Goal: Task Accomplishment & Management: Manage account settings

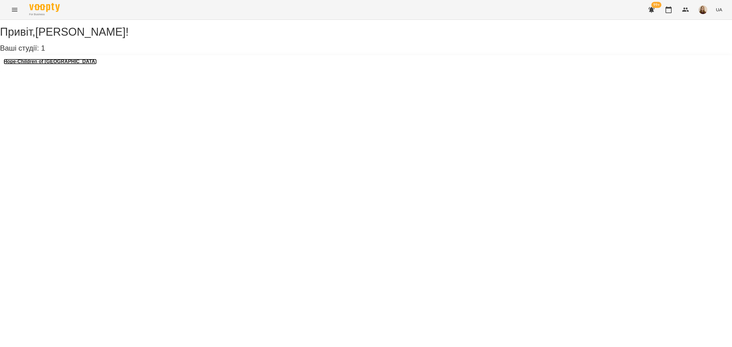
click at [66, 64] on h3 "Hope-Children of [GEOGRAPHIC_DATA]" at bounding box center [50, 61] width 93 height 5
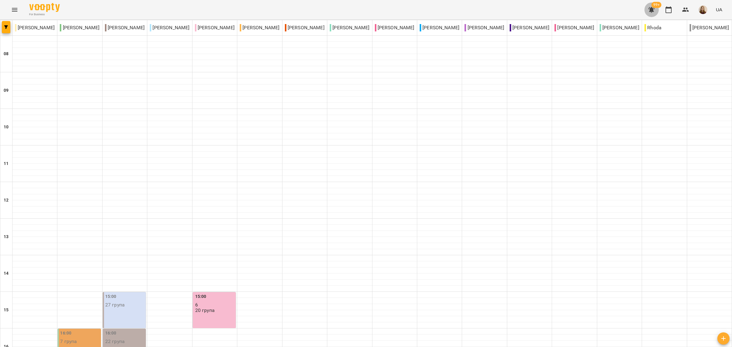
click at [651, 12] on icon "button" at bounding box center [651, 10] width 6 height 6
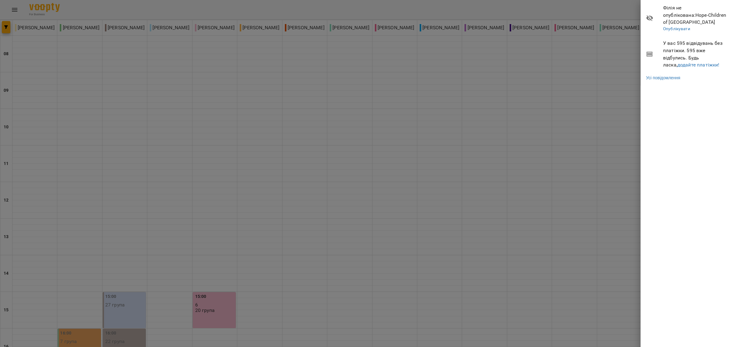
click at [602, 116] on div at bounding box center [366, 173] width 732 height 347
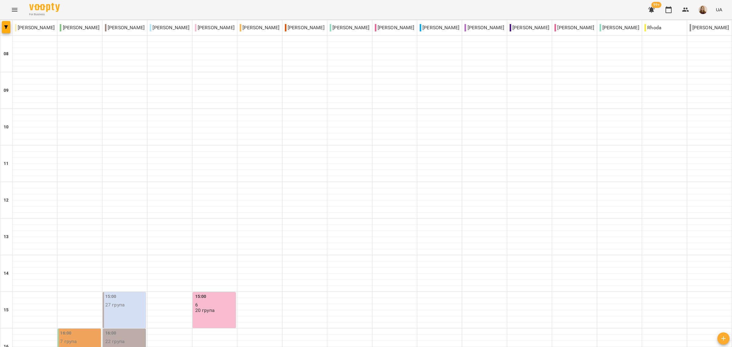
scroll to position [229, 0]
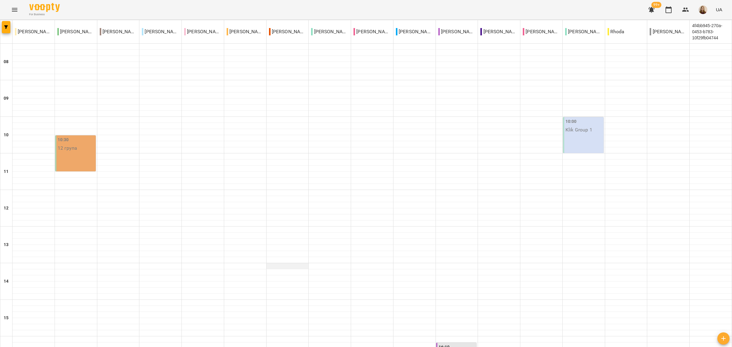
scroll to position [191, 0]
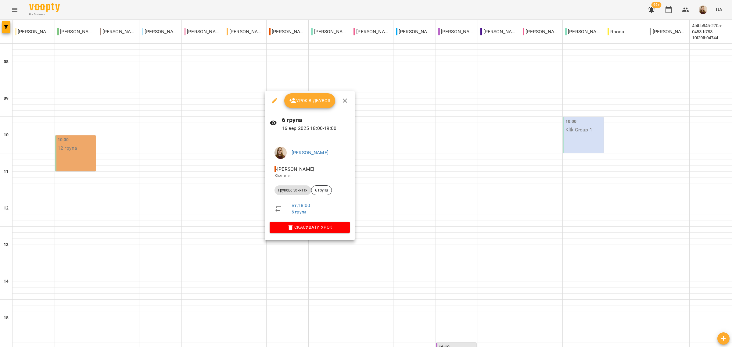
click at [301, 101] on span "Урок відбувся" at bounding box center [309, 100] width 41 height 7
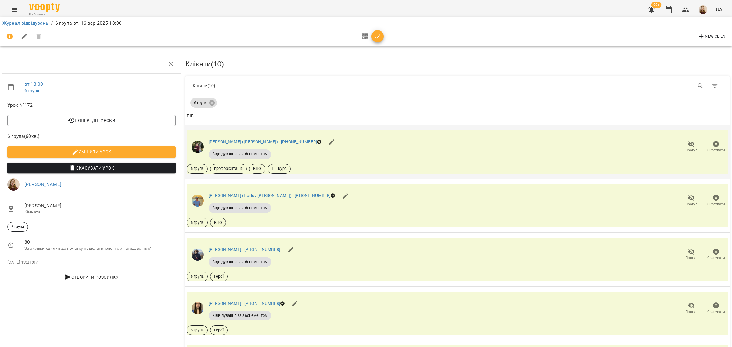
click at [688, 145] on icon "button" at bounding box center [691, 144] width 7 height 6
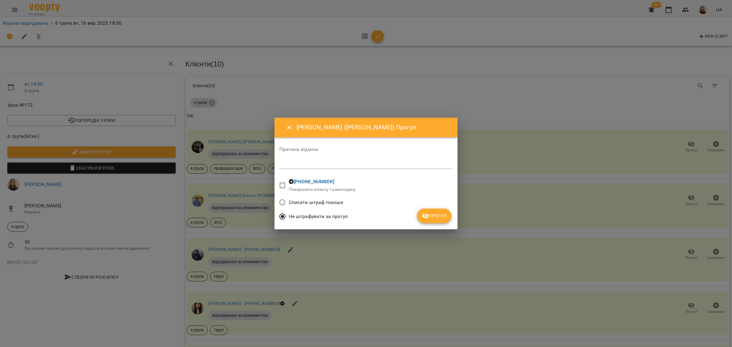
click at [432, 217] on span "Прогул" at bounding box center [434, 215] width 25 height 7
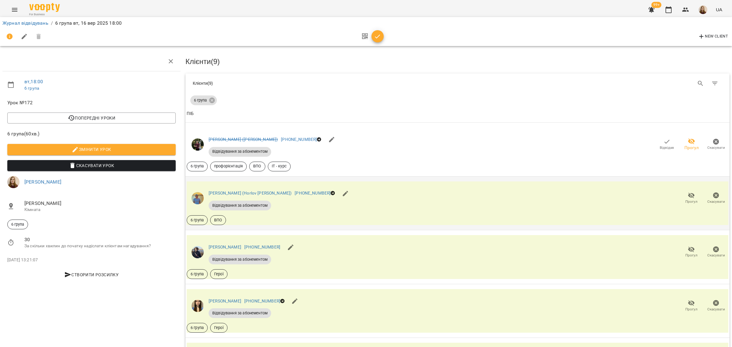
scroll to position [76, 0]
click at [688, 193] on icon "button" at bounding box center [691, 196] width 7 height 6
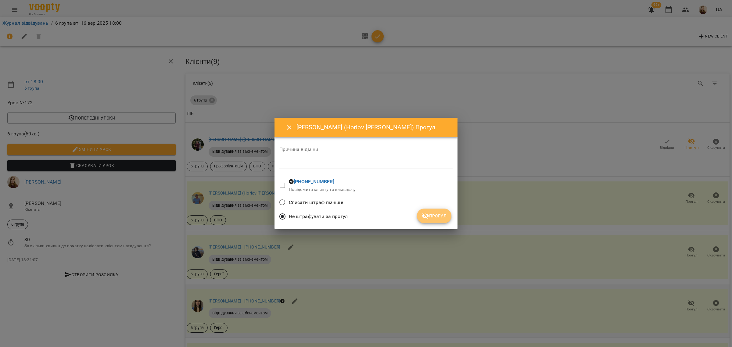
click at [442, 219] on span "Прогул" at bounding box center [434, 215] width 25 height 7
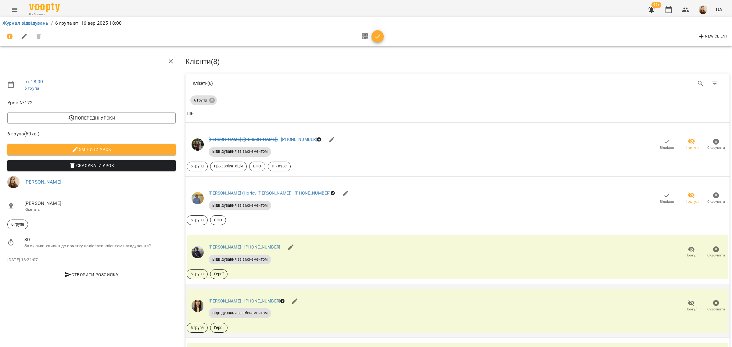
scroll to position [114, 0]
click at [688, 299] on icon "button" at bounding box center [691, 302] width 7 height 7
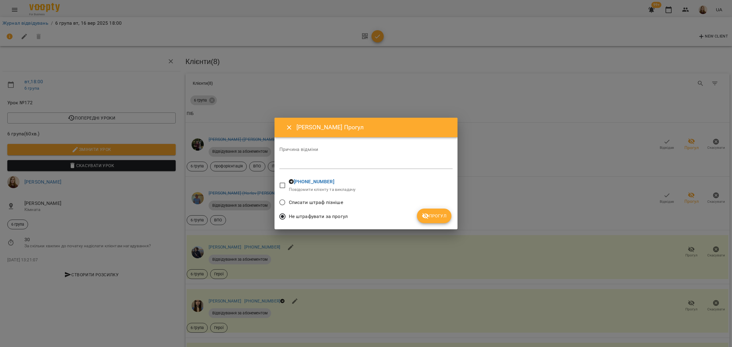
click at [442, 216] on span "Прогул" at bounding box center [434, 215] width 25 height 7
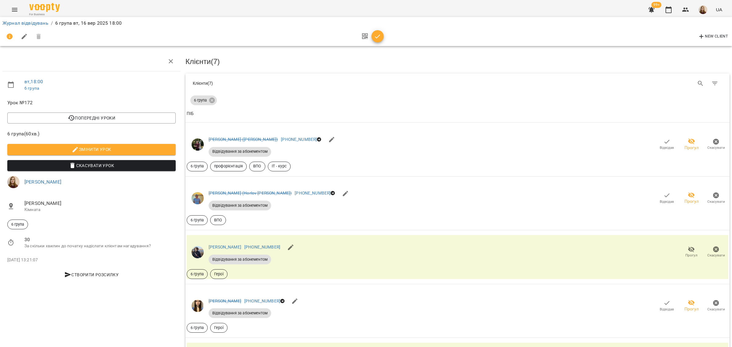
scroll to position [267, 0]
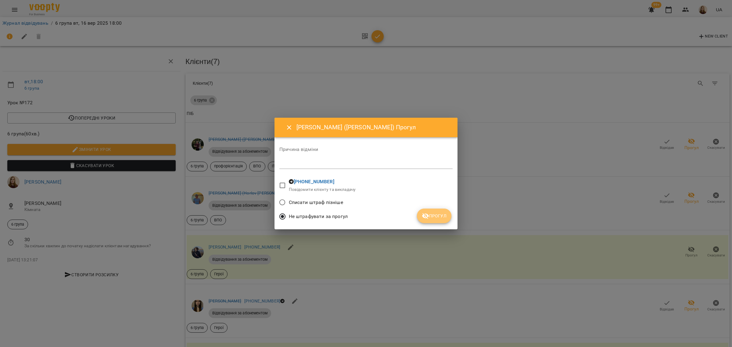
click at [434, 216] on span "Прогул" at bounding box center [434, 215] width 25 height 7
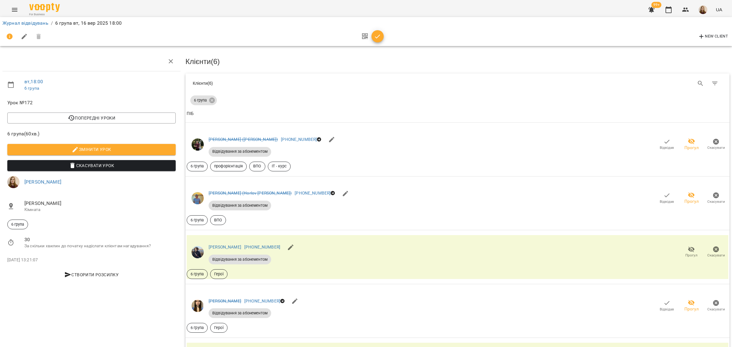
scroll to position [342, 0]
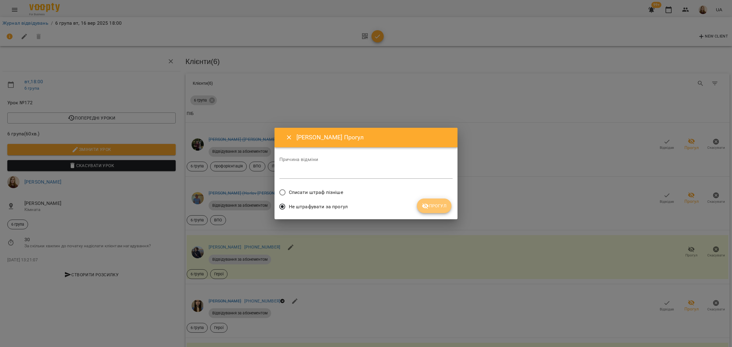
click at [441, 208] on span "Прогул" at bounding box center [434, 205] width 25 height 7
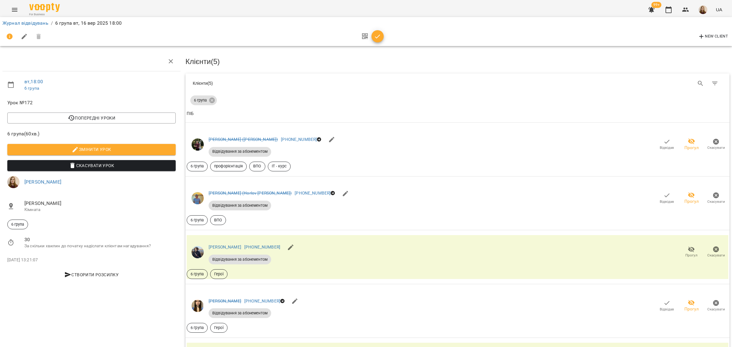
click at [381, 33] on icon "button" at bounding box center [377, 36] width 7 height 7
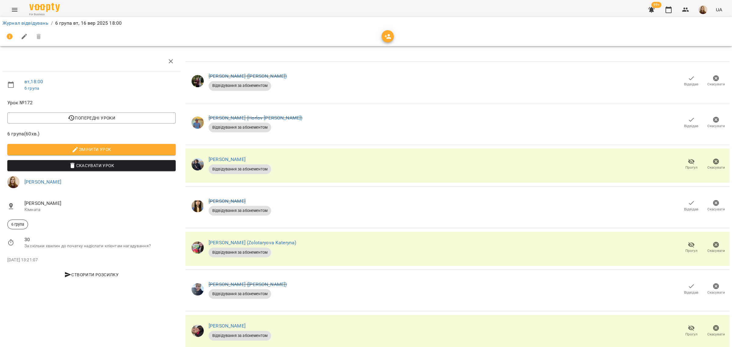
scroll to position [144, 0]
click at [41, 23] on link "Журнал відвідувань" at bounding box center [25, 23] width 46 height 6
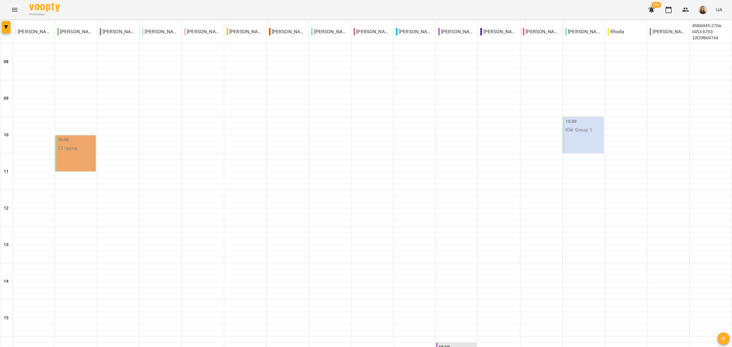
scroll to position [289, 0]
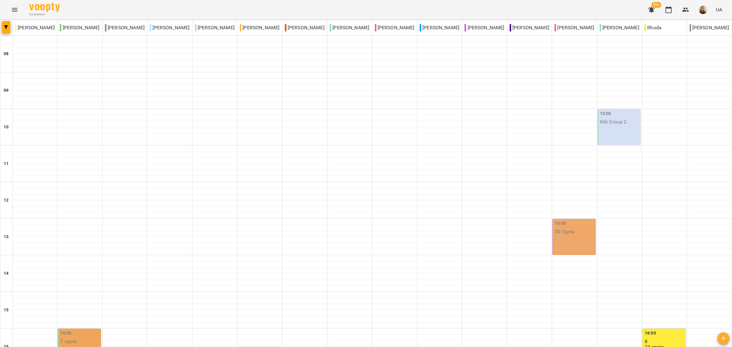
scroll to position [164, 0]
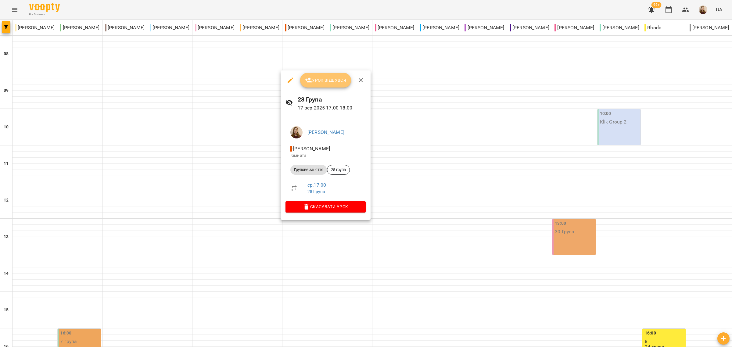
click at [331, 79] on span "Урок відбувся" at bounding box center [325, 80] width 41 height 7
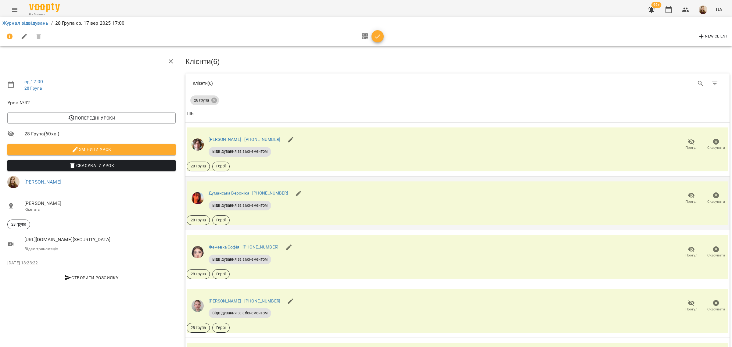
scroll to position [76, 0]
click at [688, 246] on icon "button" at bounding box center [691, 249] width 7 height 7
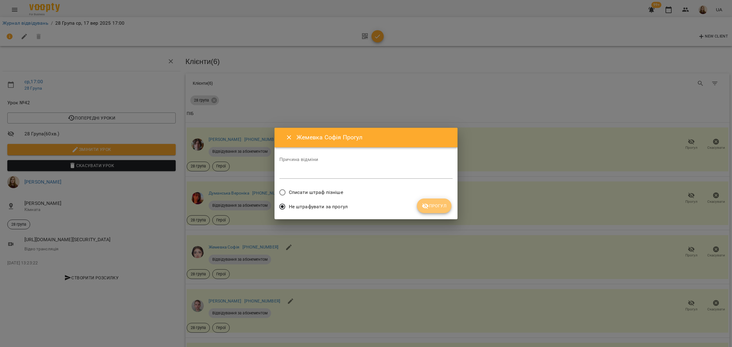
click at [435, 203] on span "Прогул" at bounding box center [434, 205] width 25 height 7
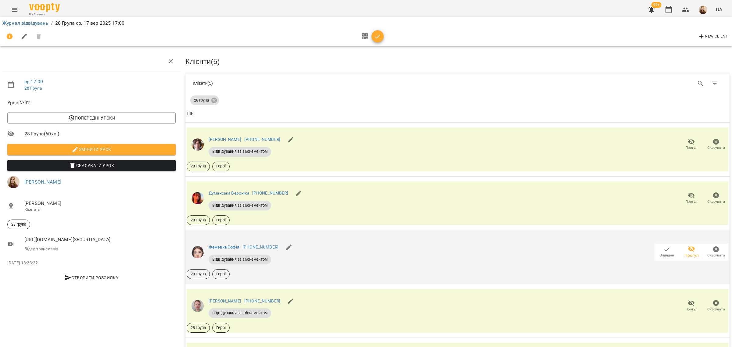
scroll to position [127, 0]
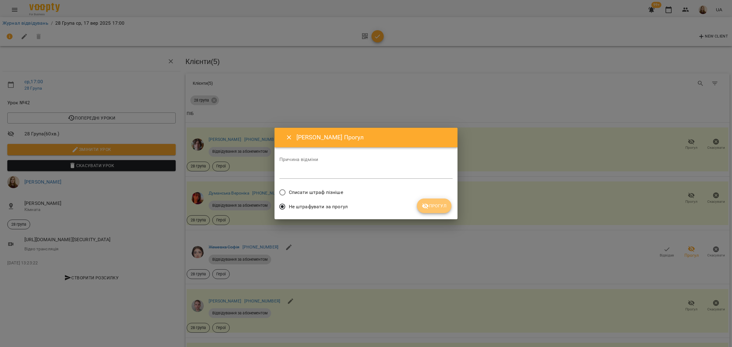
click at [442, 205] on span "Прогул" at bounding box center [434, 205] width 25 height 7
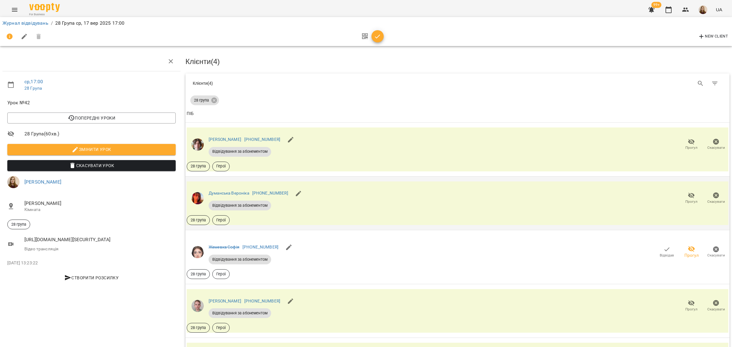
scroll to position [0, 0]
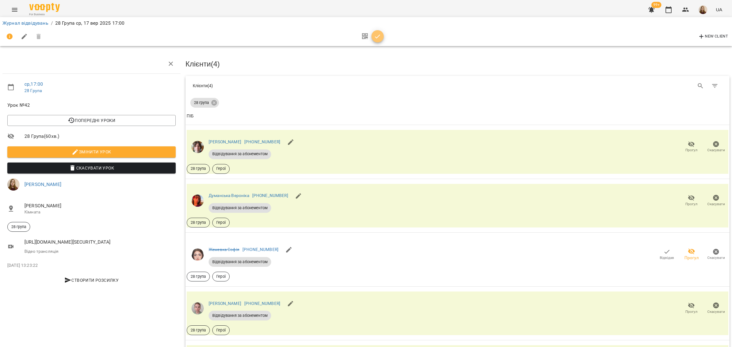
click at [374, 37] on icon "button" at bounding box center [377, 36] width 7 height 7
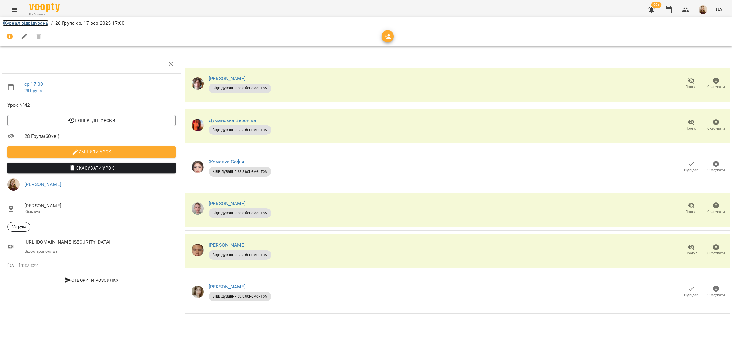
click at [35, 22] on link "Журнал відвідувань" at bounding box center [25, 23] width 46 height 6
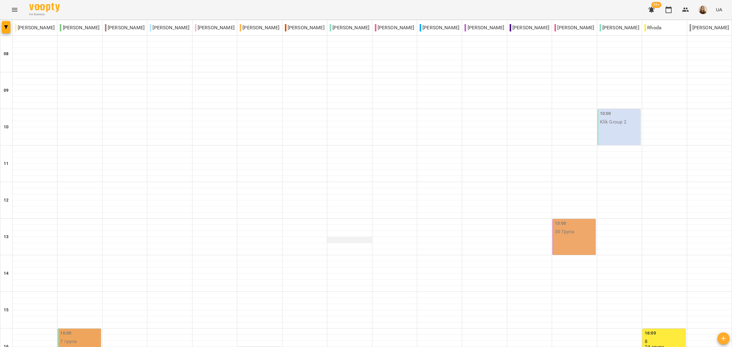
scroll to position [278, 0]
